Goal: Task Accomplishment & Management: Manage account settings

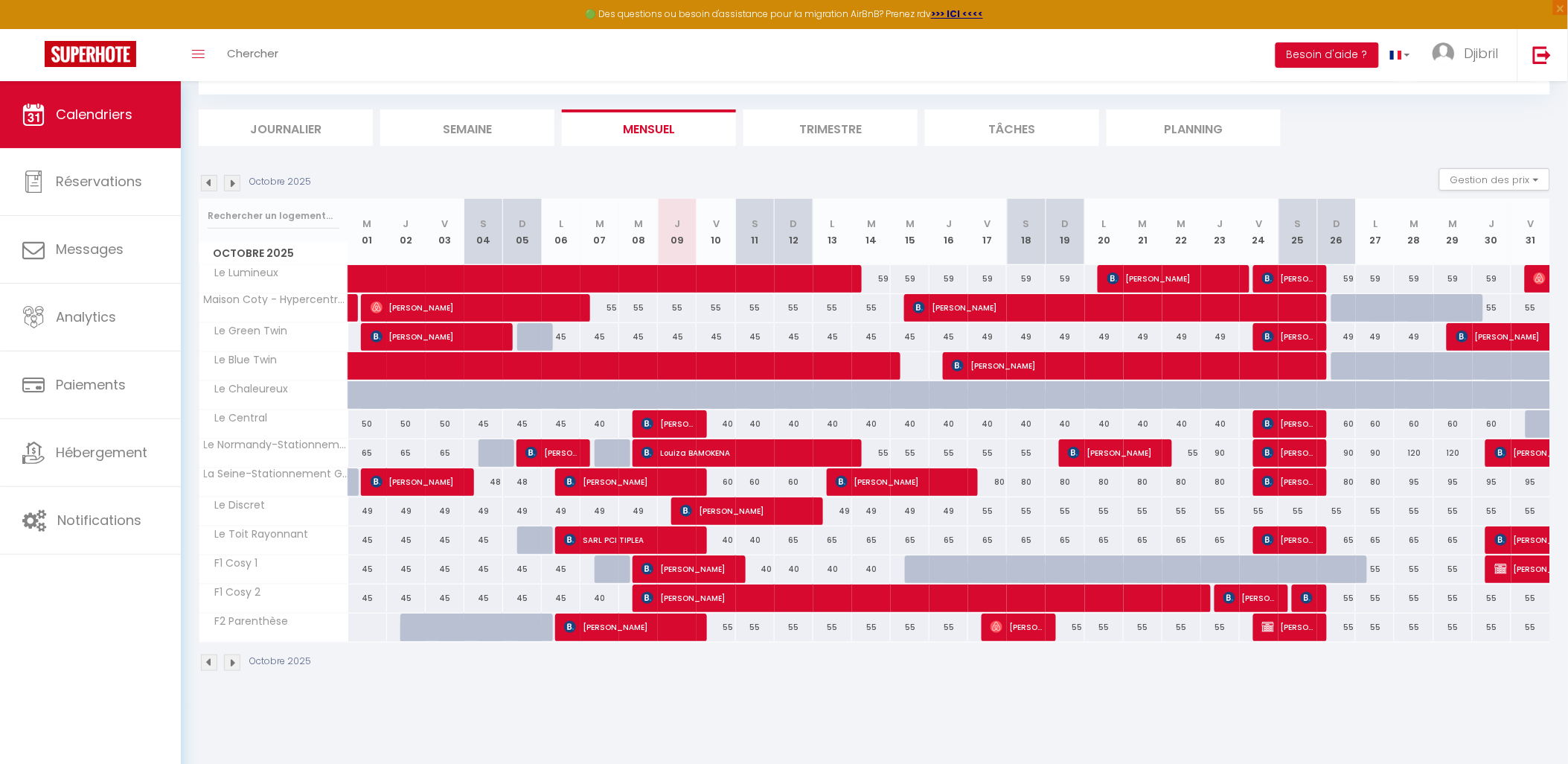
scroll to position [80, 0]
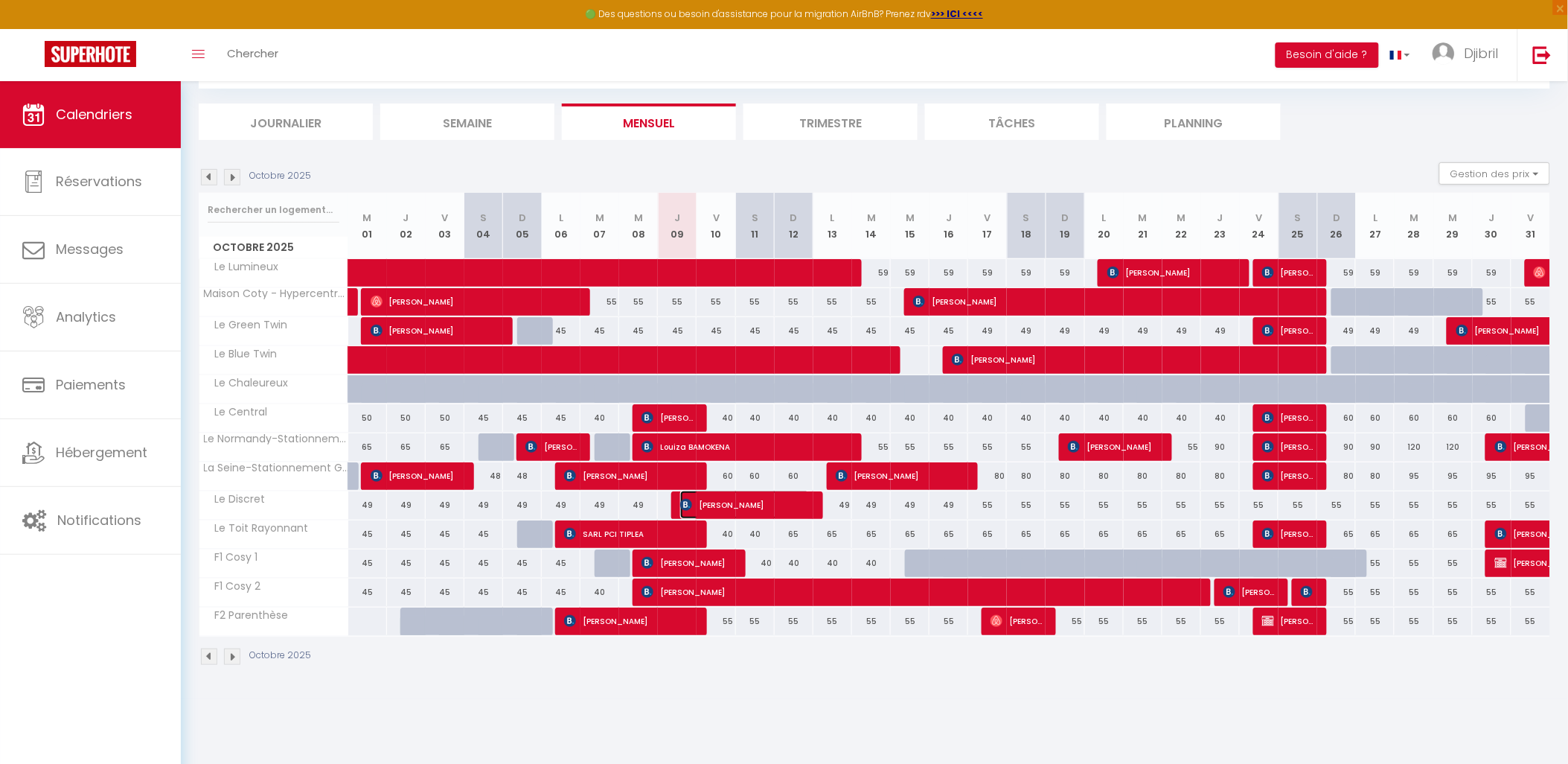
click at [763, 511] on span "[PERSON_NAME]" at bounding box center [744, 504] width 129 height 28
select select "OK"
select select "KO"
select select "0"
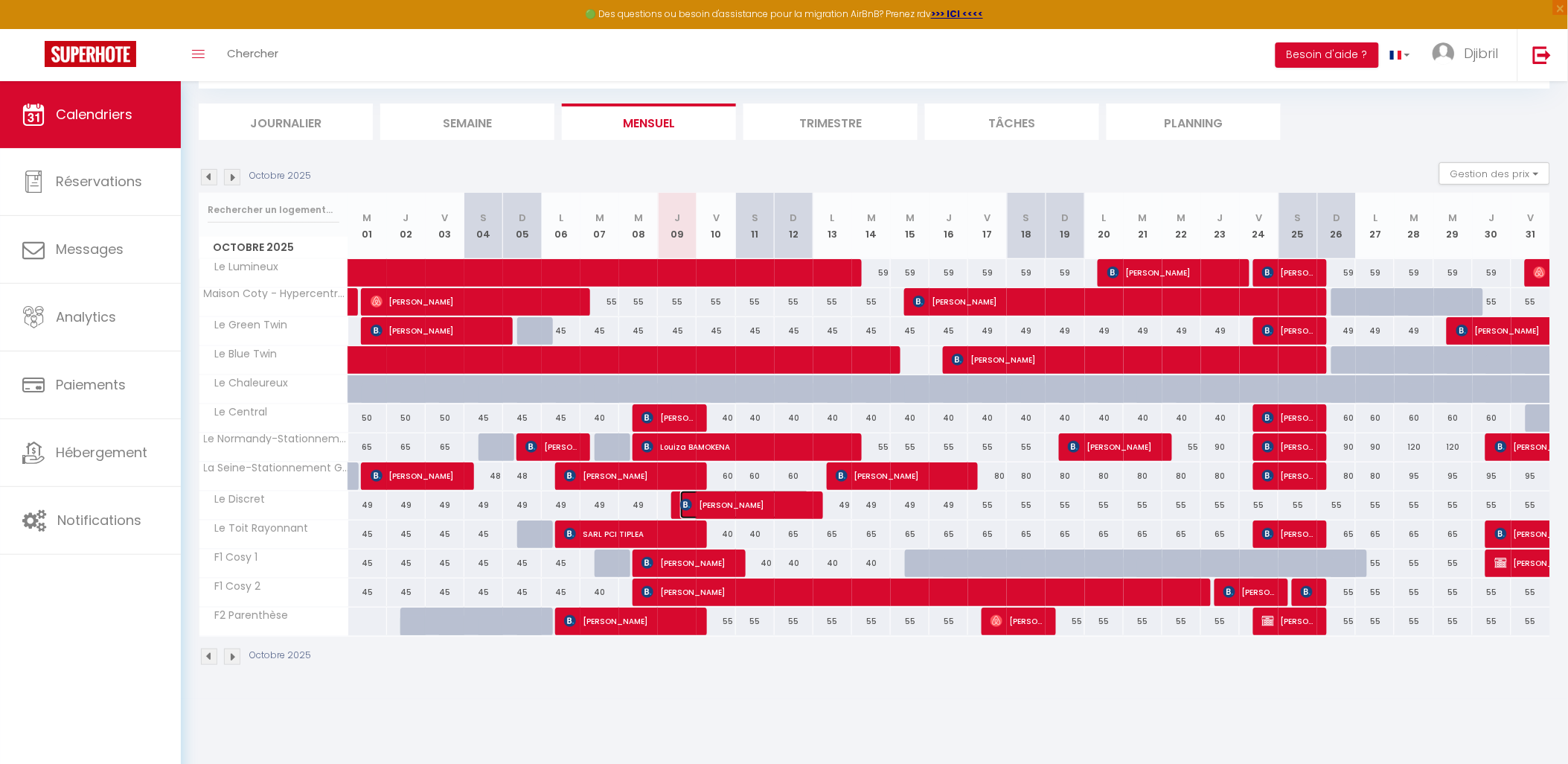
select select "1"
select select
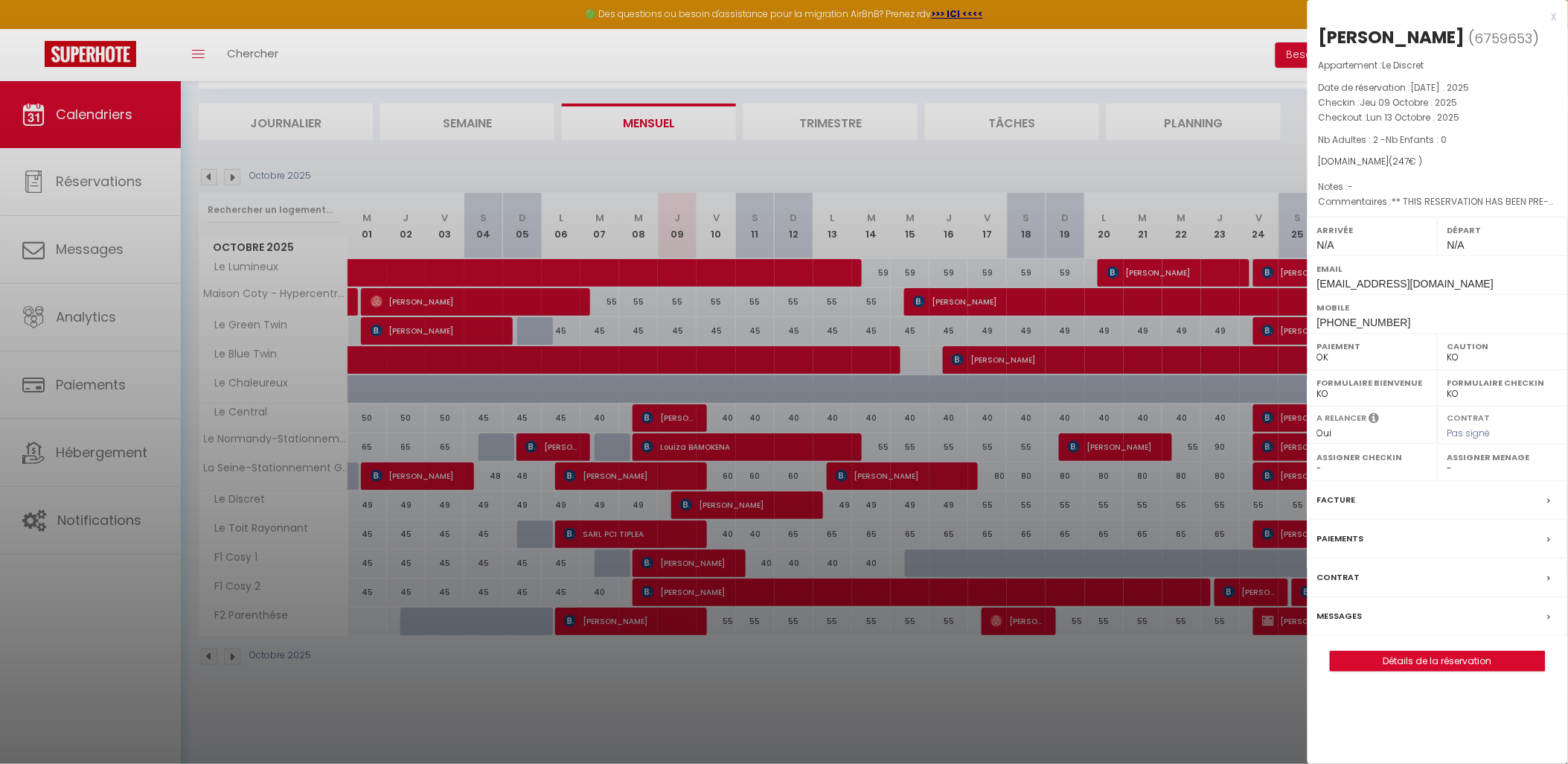
drag, startPoint x: 532, startPoint y: 542, endPoint x: 264, endPoint y: 612, distance: 277.0
click at [533, 543] on div at bounding box center [784, 382] width 1568 height 764
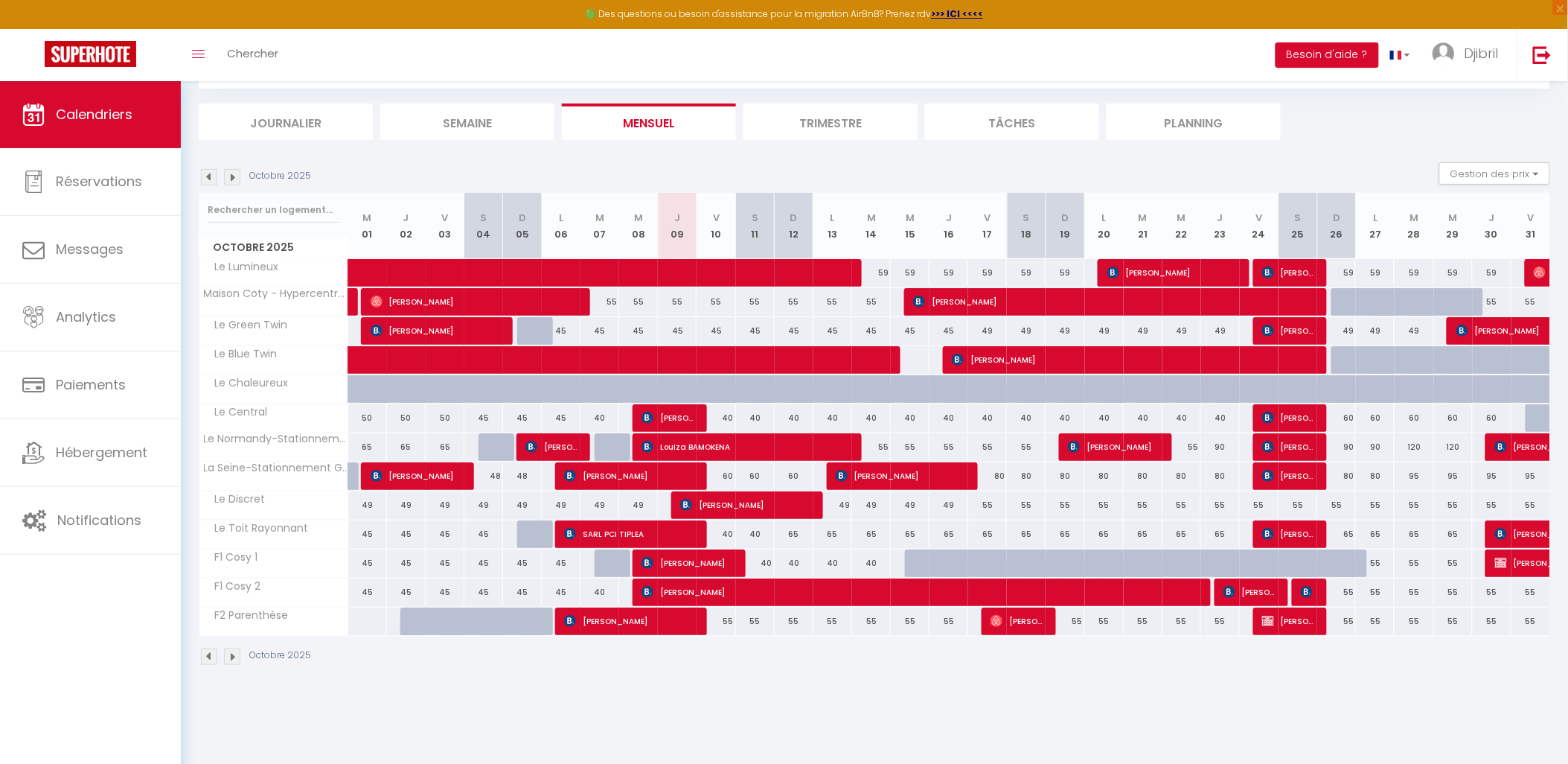
click at [197, 655] on div "CALENDRIERS Filtrer par hébergement demidoff Le Lumineux SCI LIOR Le Green Twin…" at bounding box center [874, 349] width 1387 height 697
click at [203, 658] on img at bounding box center [209, 656] width 16 height 16
select select "KO"
select select "0"
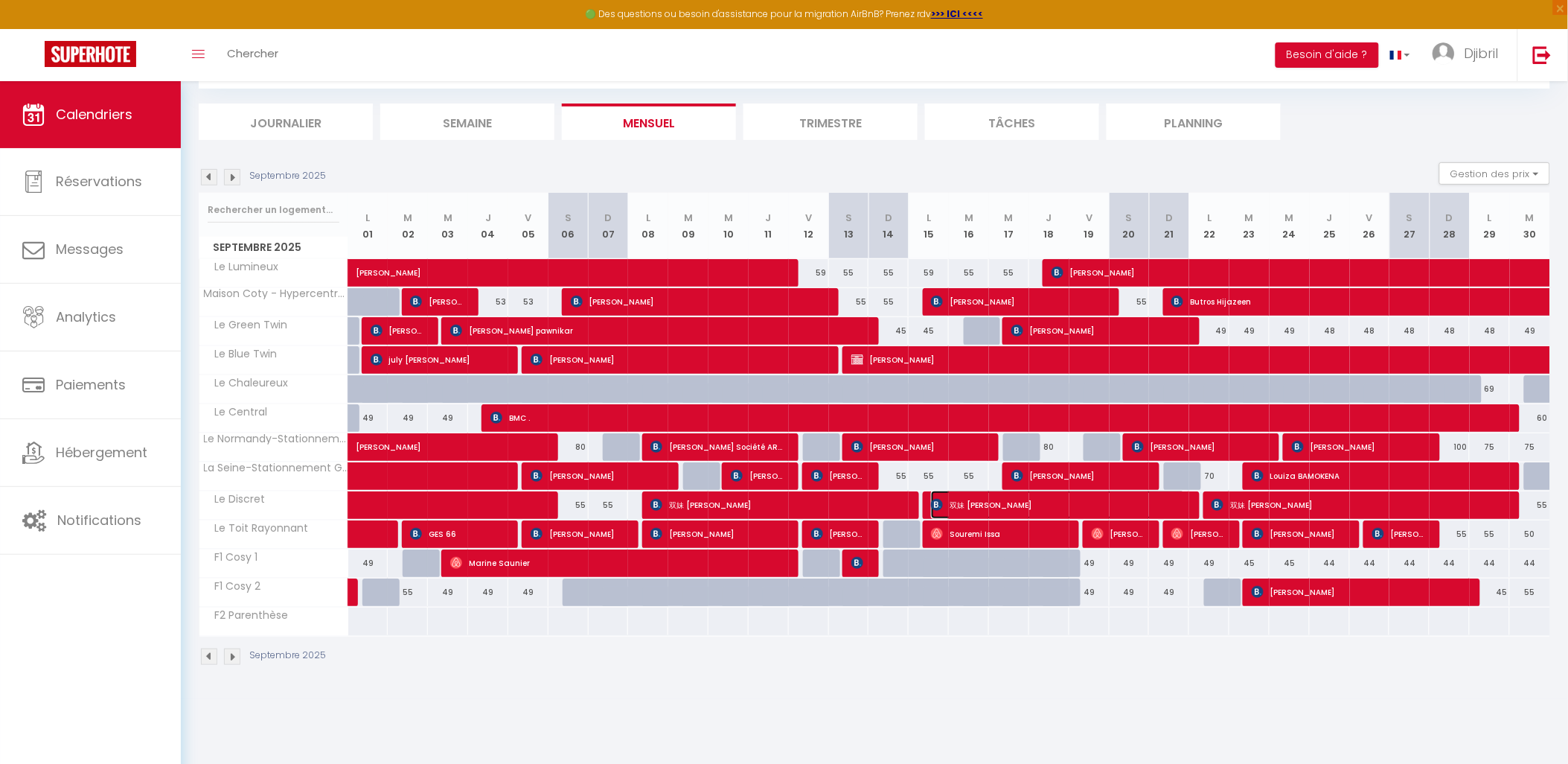
click at [1064, 508] on span "双妹 [PERSON_NAME]" at bounding box center [1057, 504] width 254 height 28
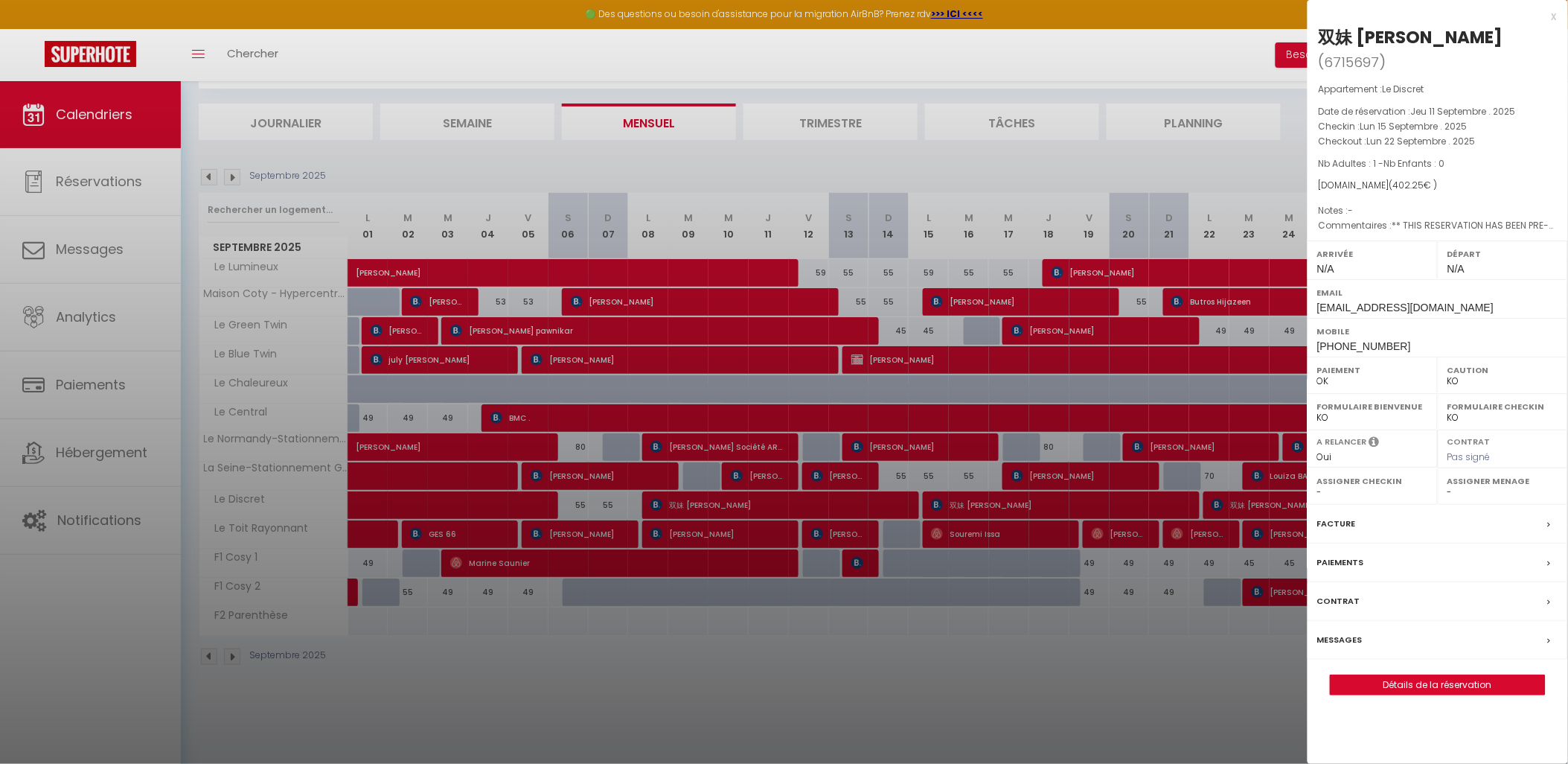
click at [1410, 621] on div "Messages" at bounding box center [1438, 640] width 261 height 38
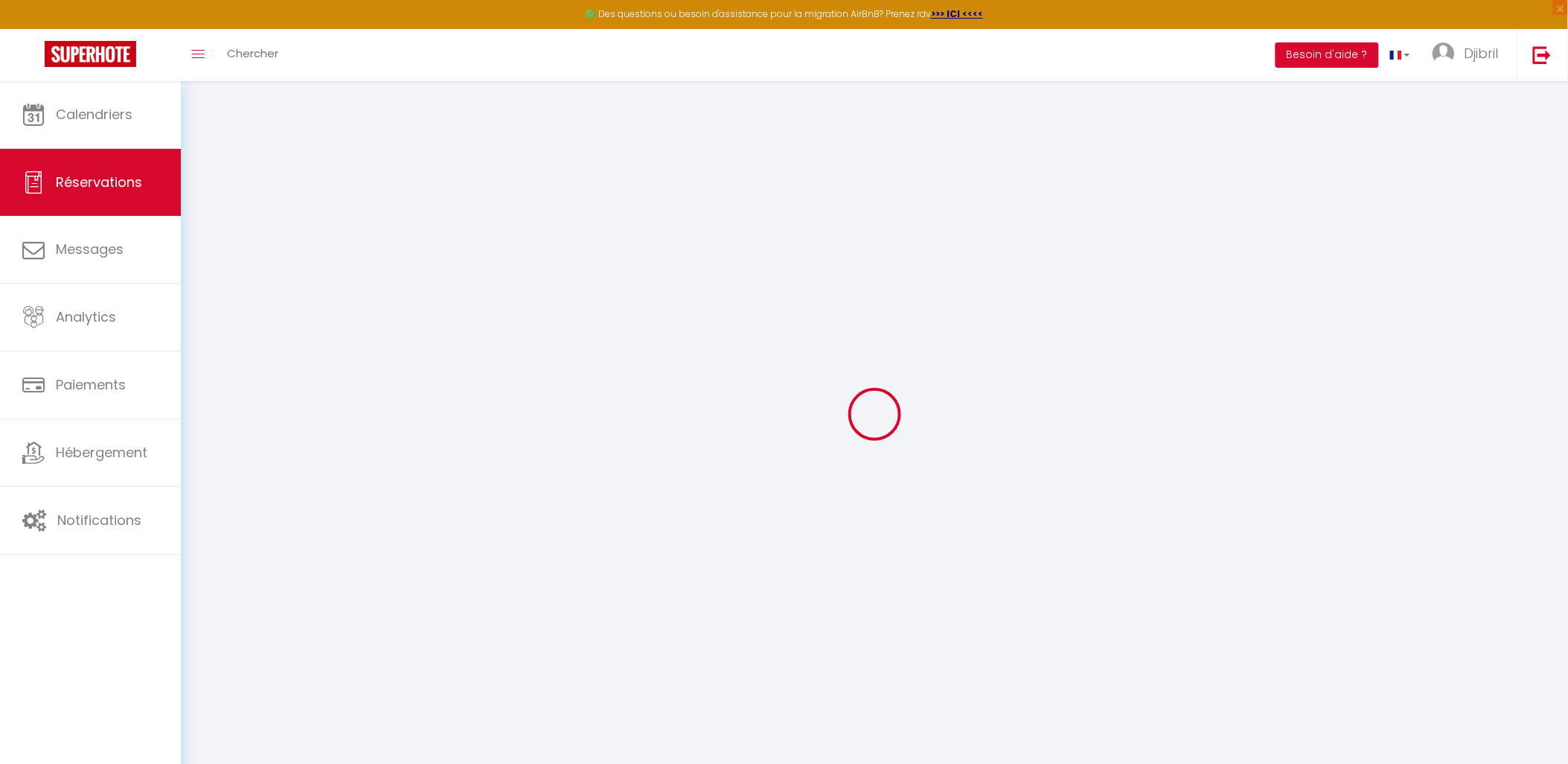
select select
checkbox input "false"
select select
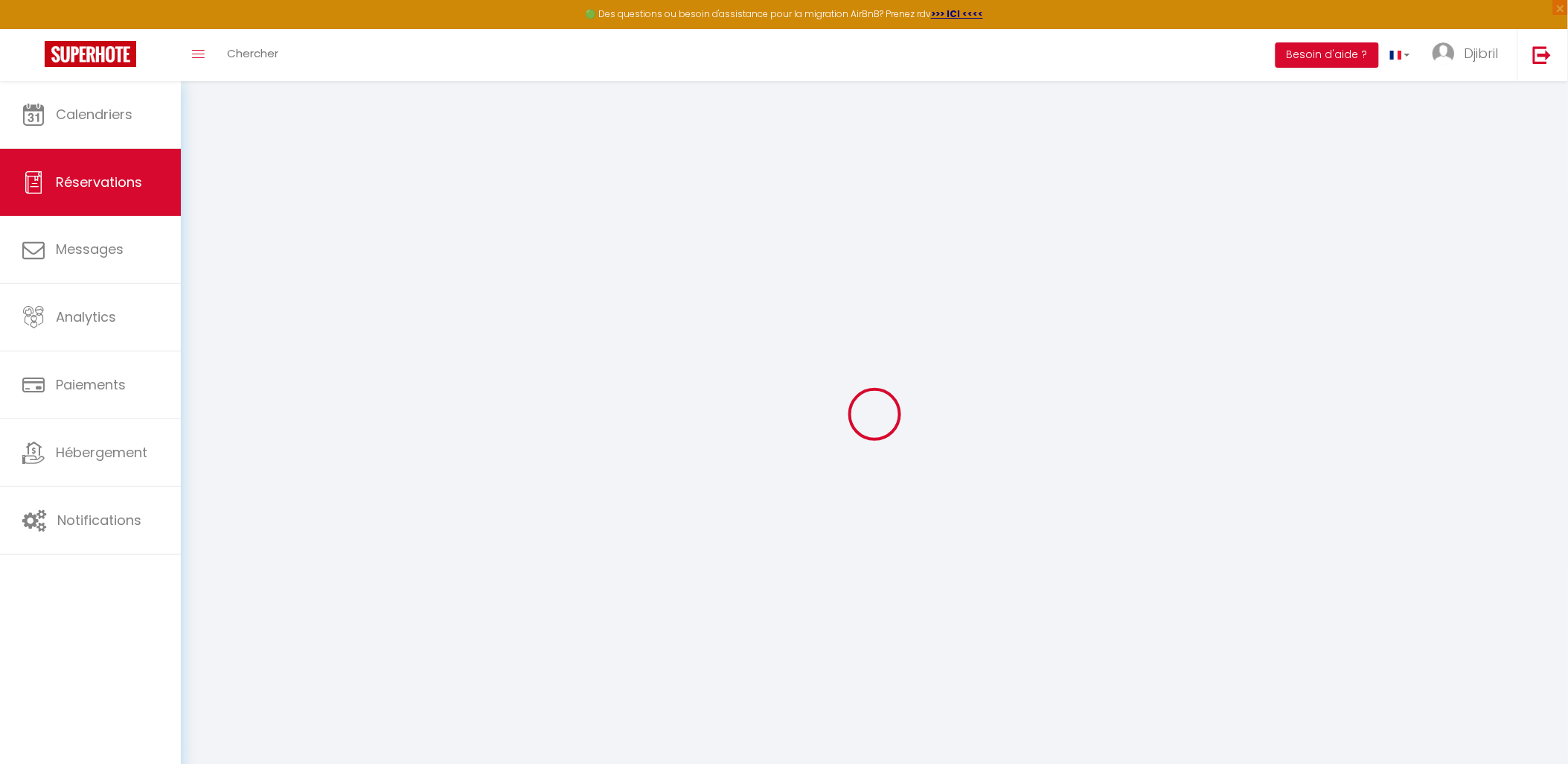
checkbox input "false"
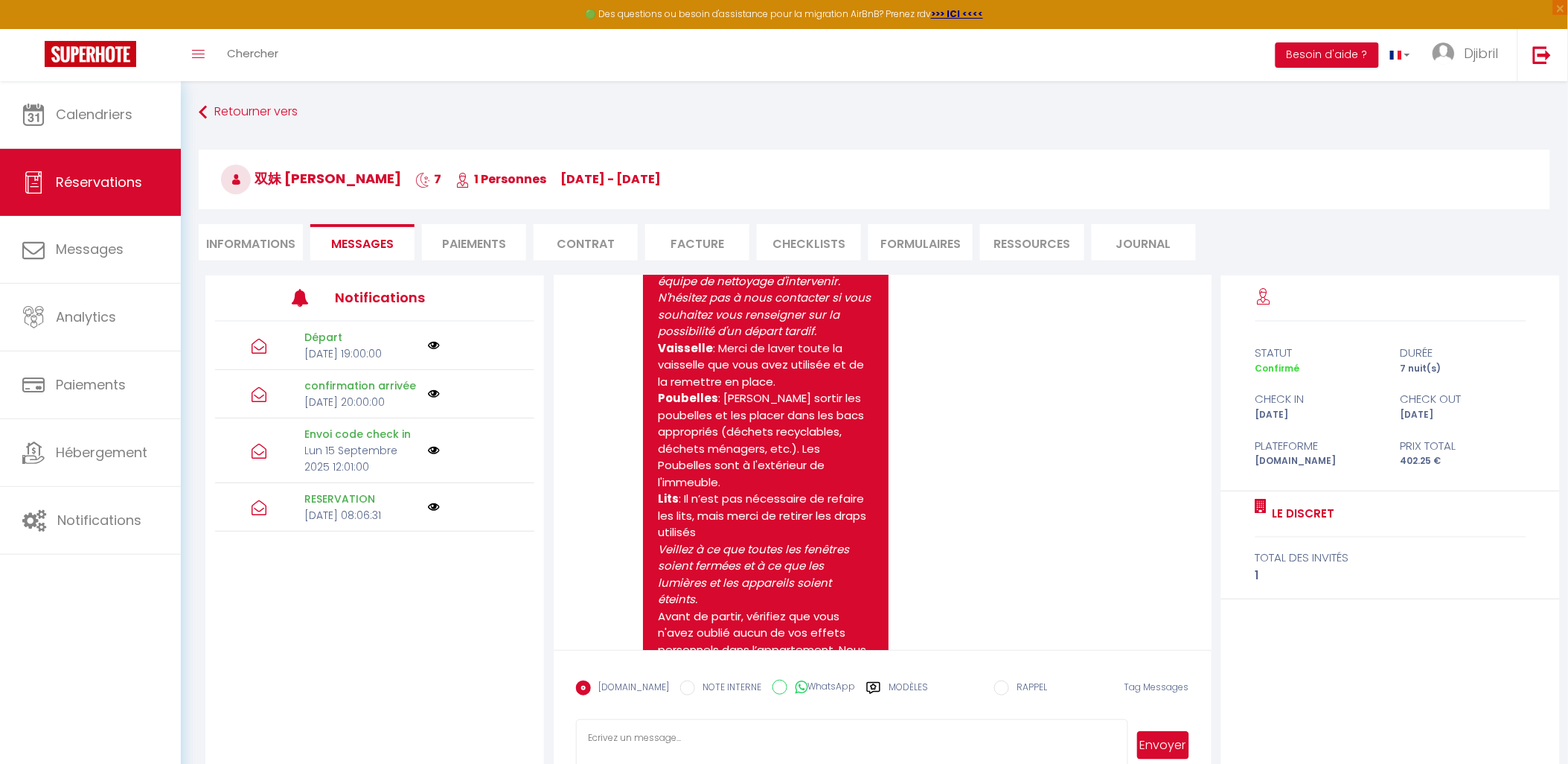
scroll to position [2564, 0]
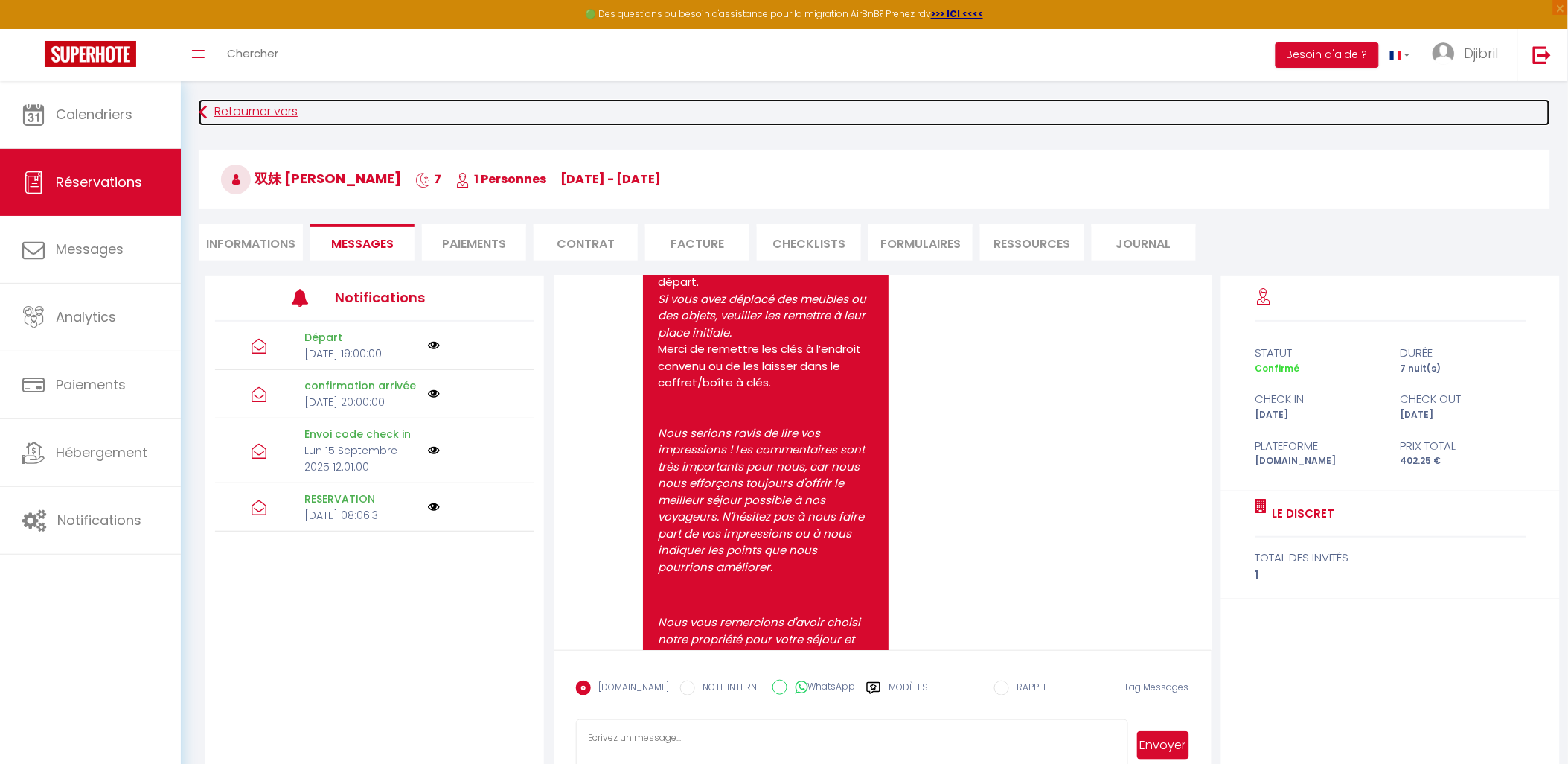
click at [203, 109] on icon at bounding box center [202, 112] width 8 height 26
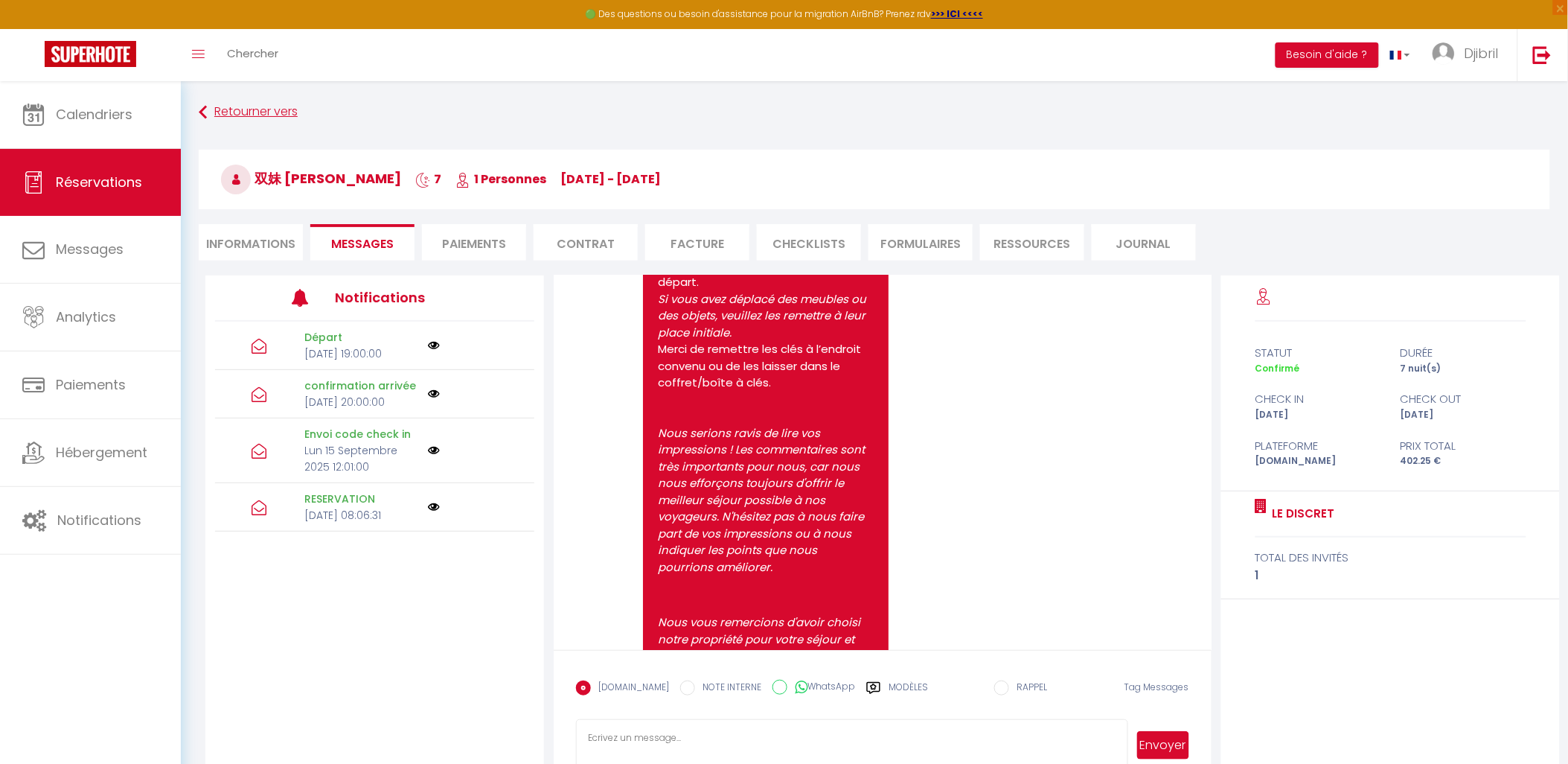
scroll to position [80, 0]
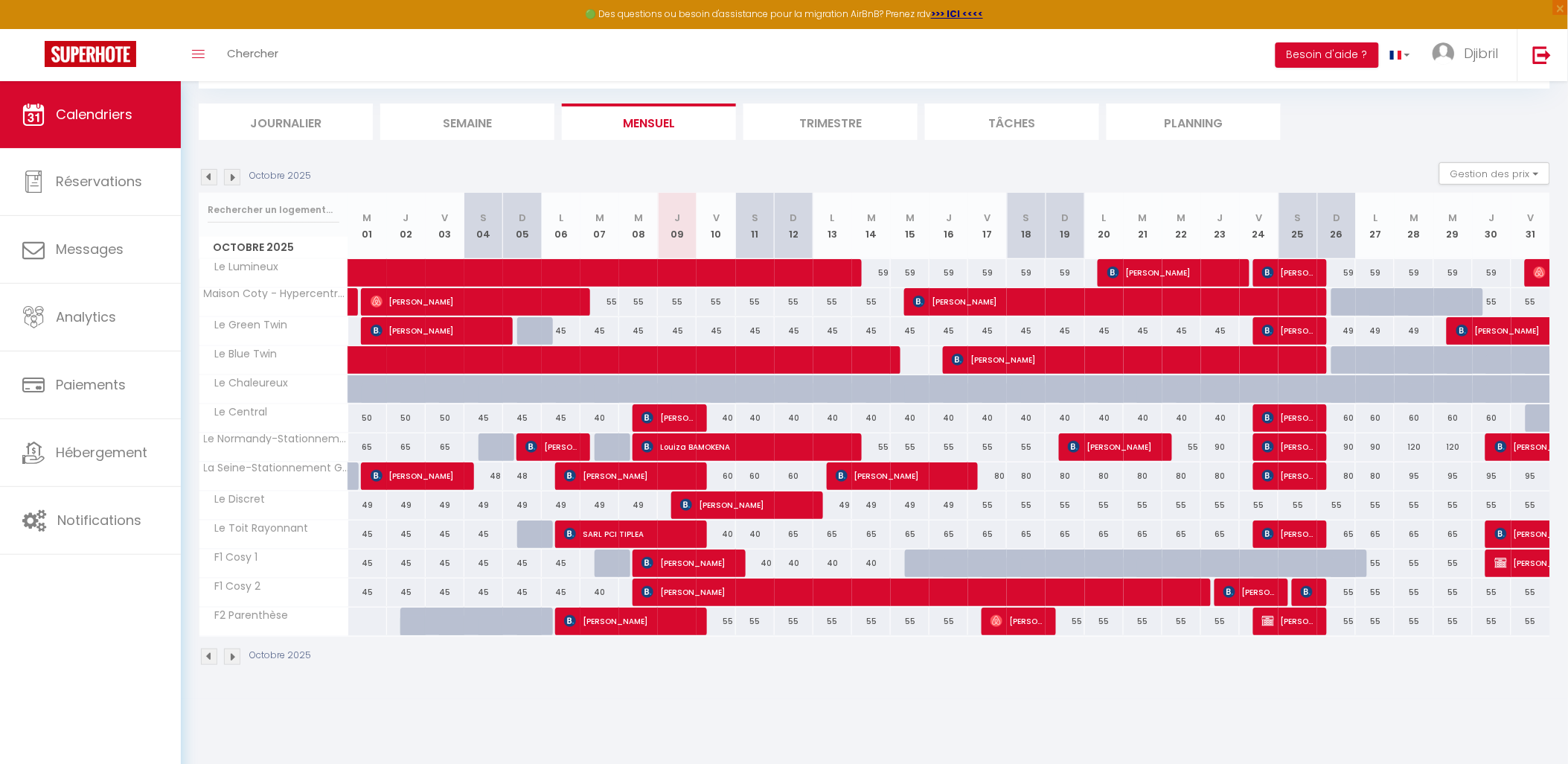
click at [211, 654] on img at bounding box center [209, 656] width 16 height 16
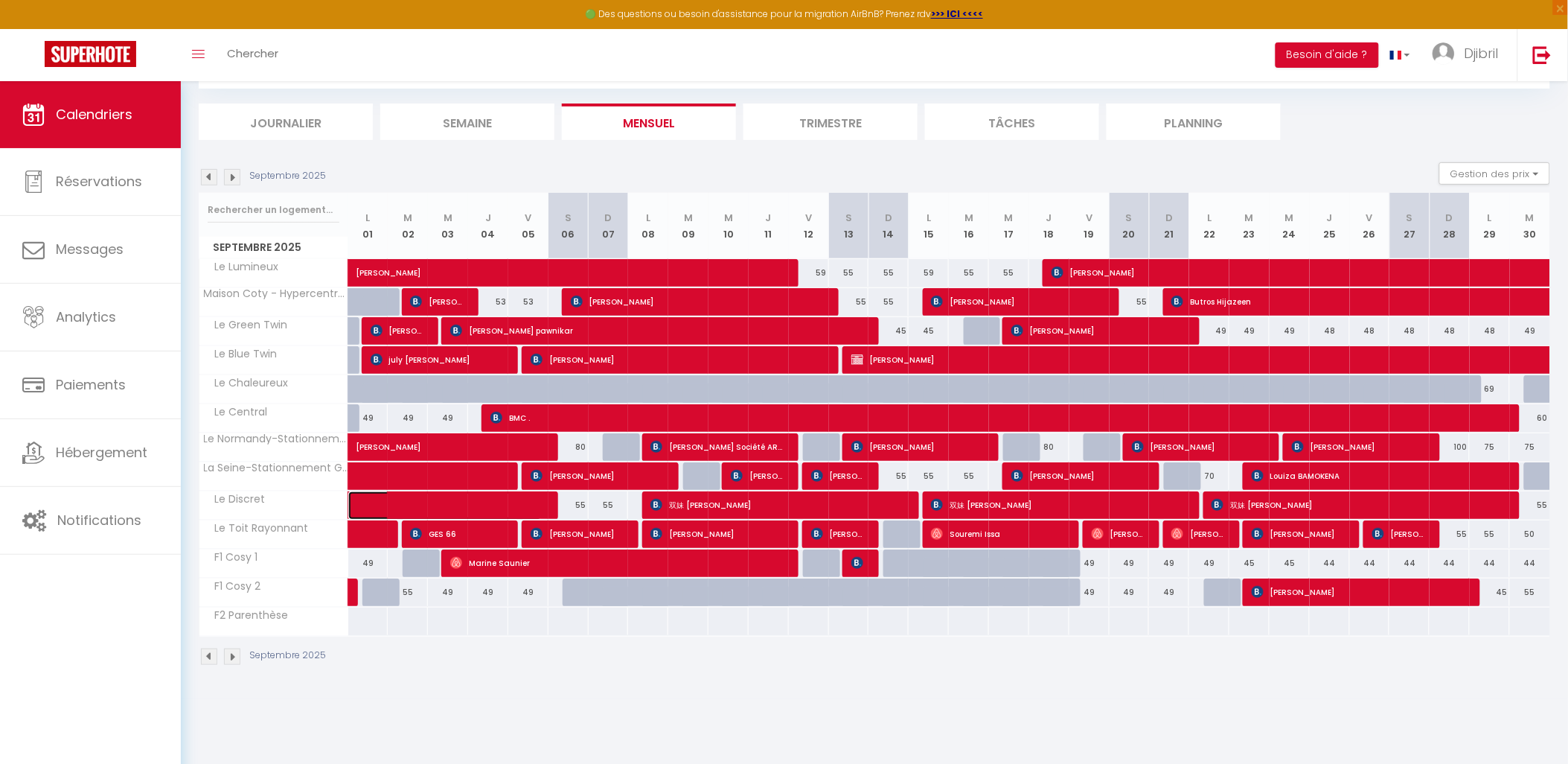
click at [391, 497] on span at bounding box center [457, 505] width 171 height 28
select select "OK"
select select "KO"
select select "0"
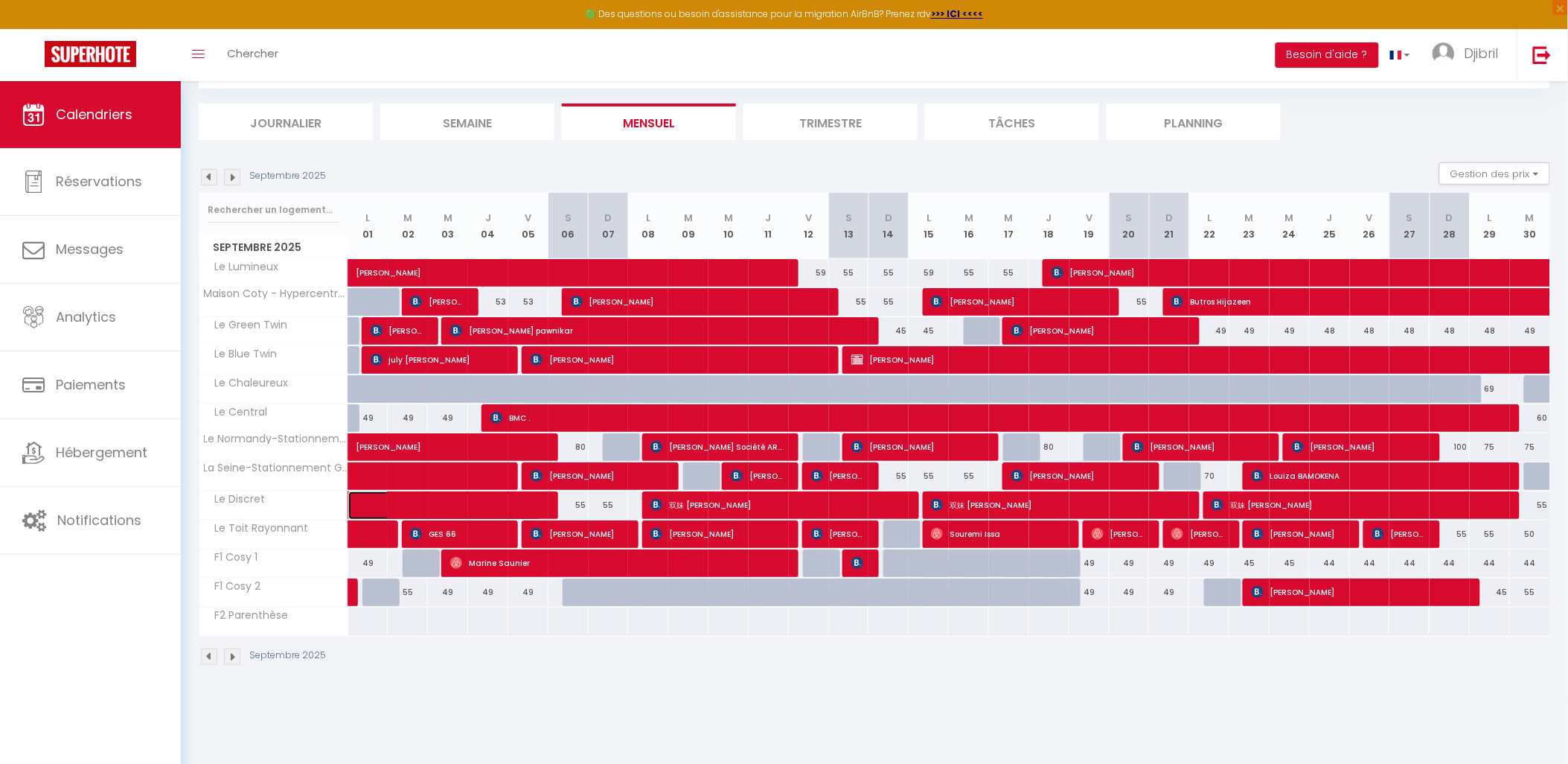
select select "1"
select select
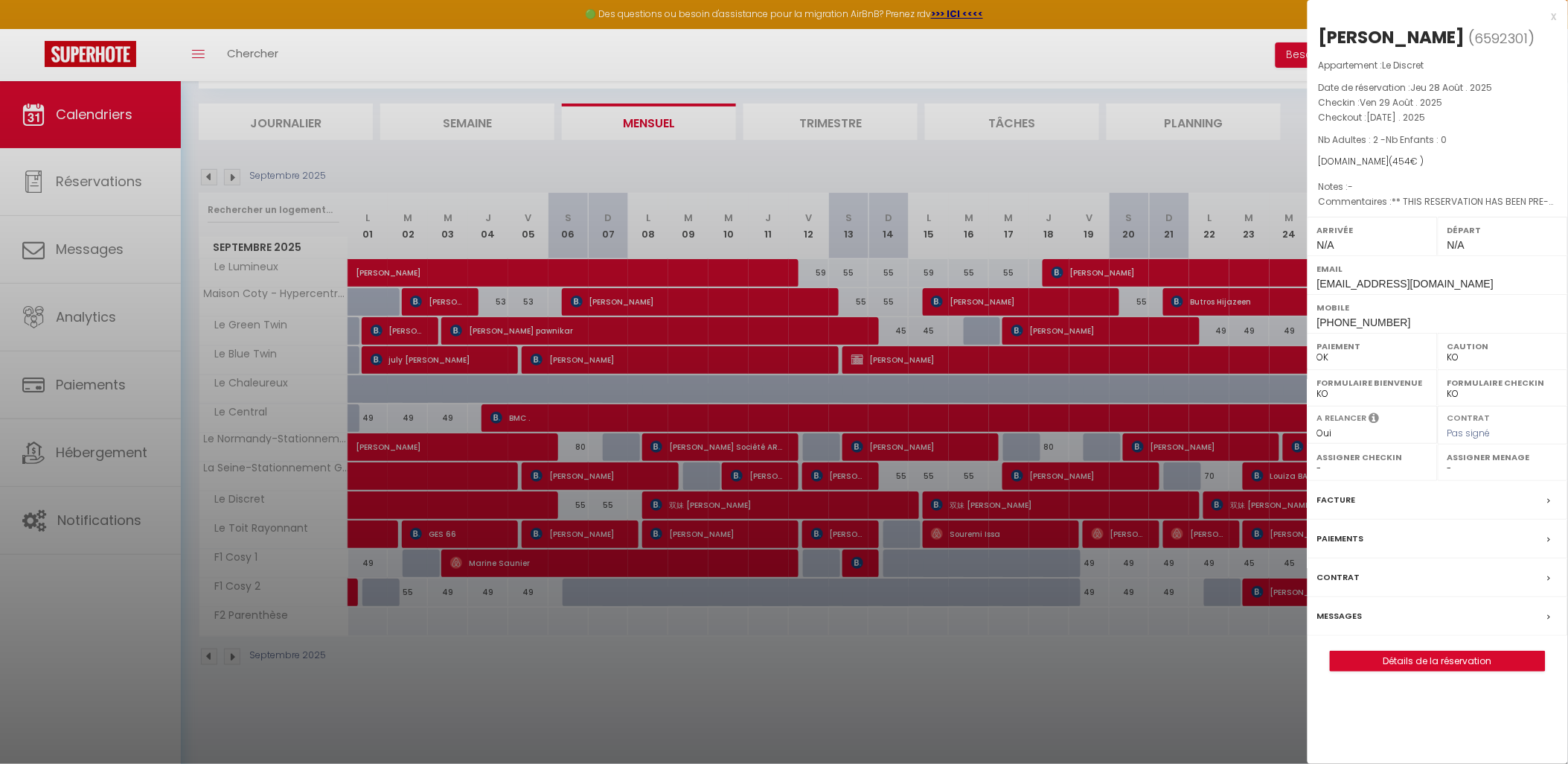
click at [1425, 635] on div "Messages" at bounding box center [1438, 616] width 261 height 38
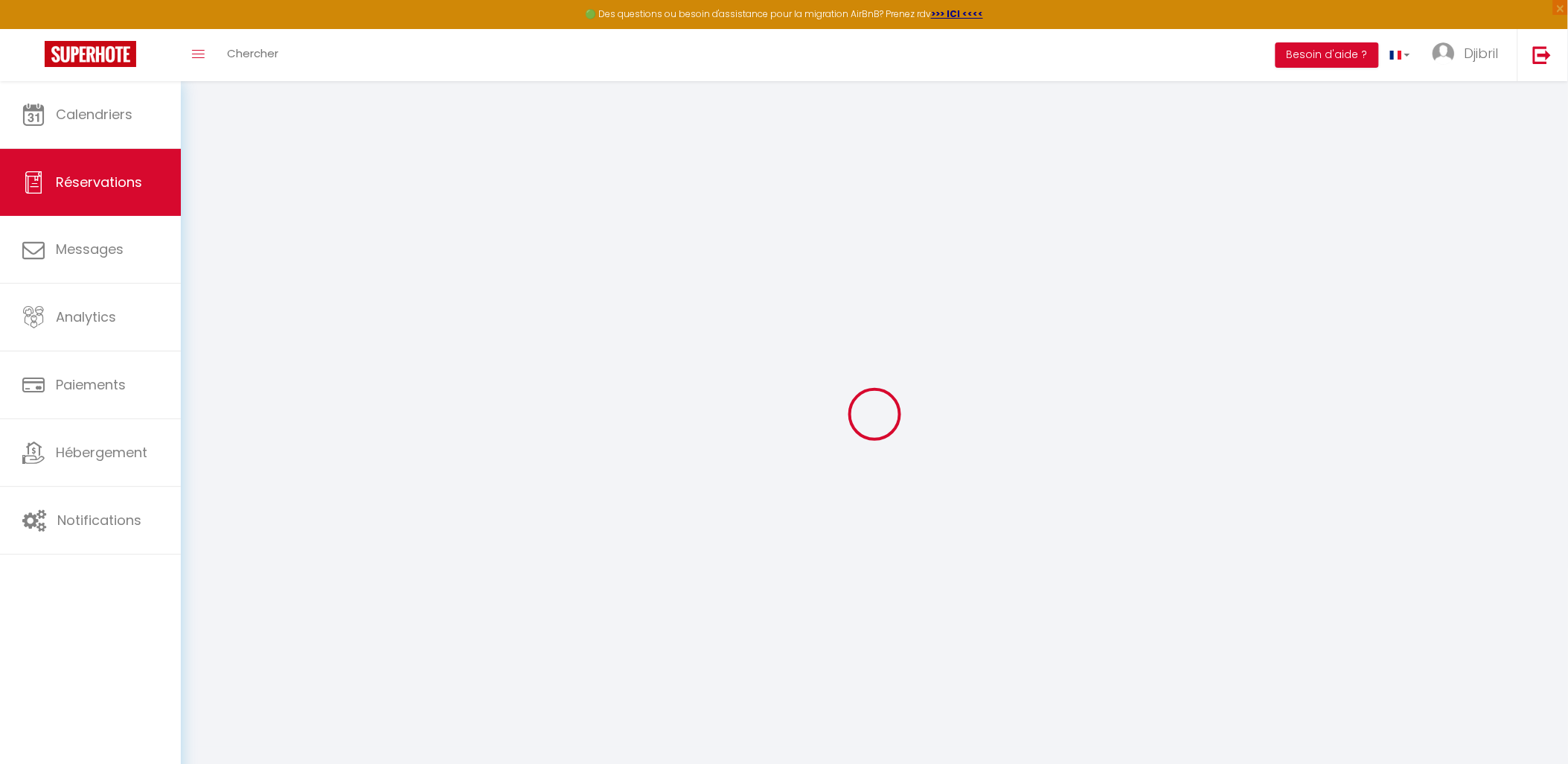
select select
checkbox input "false"
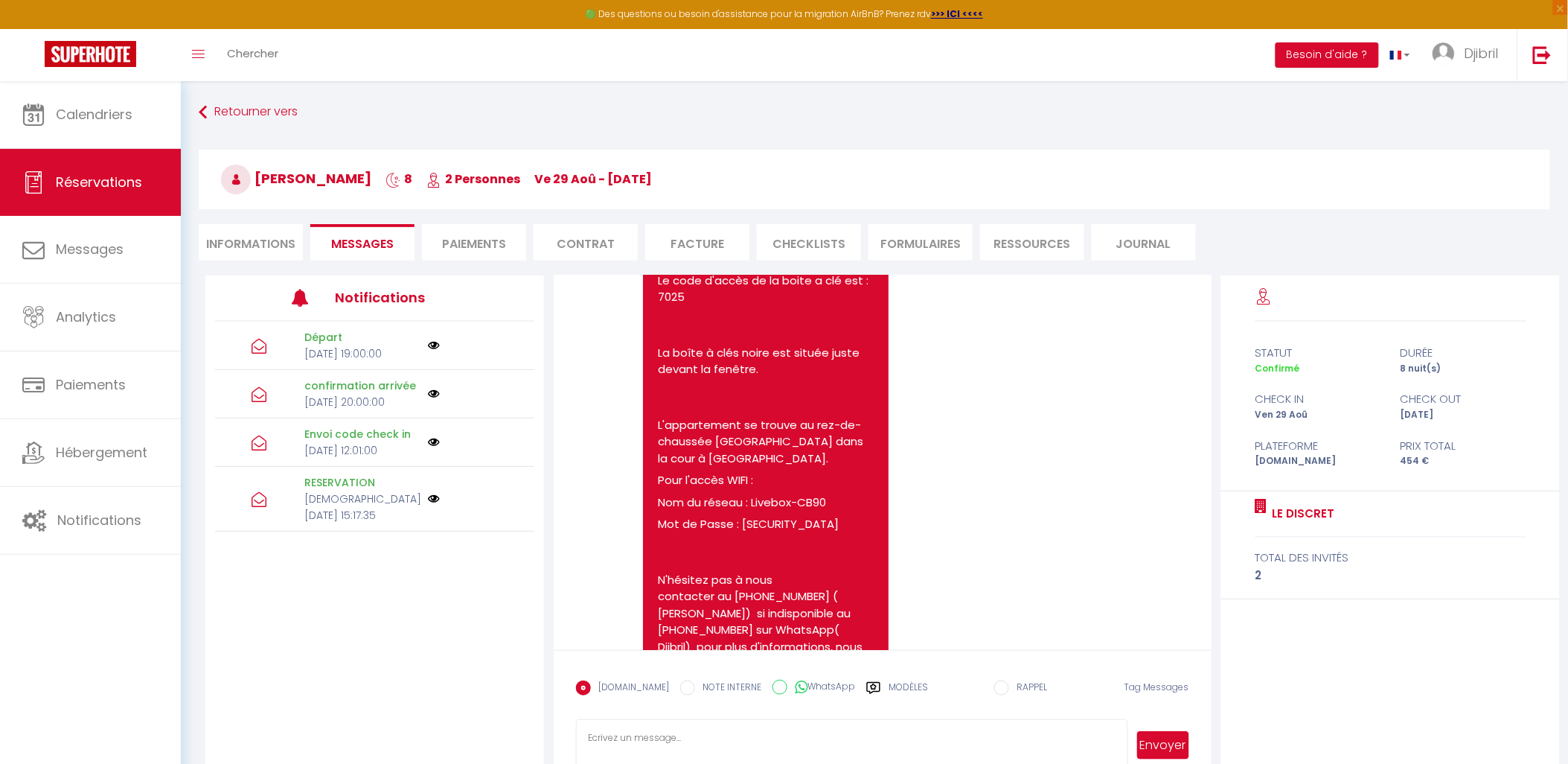
scroll to position [1172, 0]
